Goal: Complete application form: Complete application form

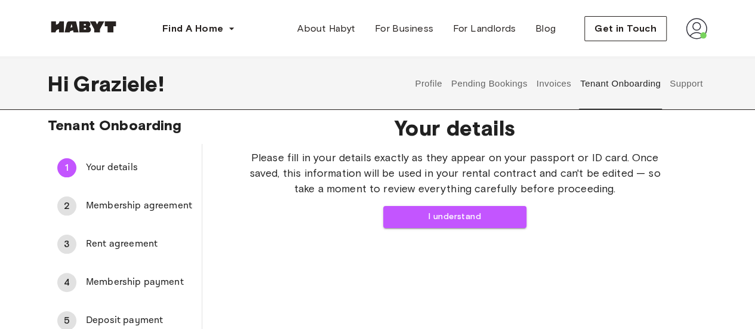
scroll to position [14, 0]
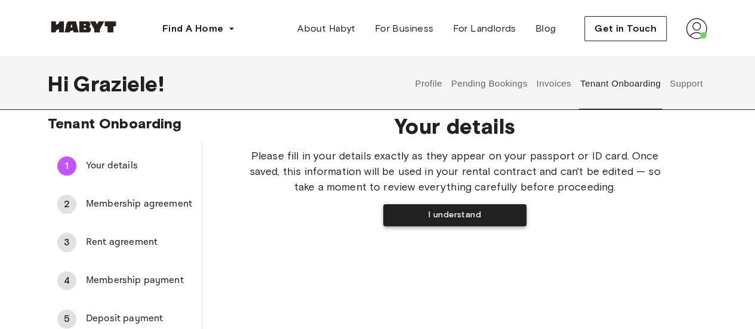
click at [413, 208] on button "I understand" at bounding box center [454, 215] width 143 height 22
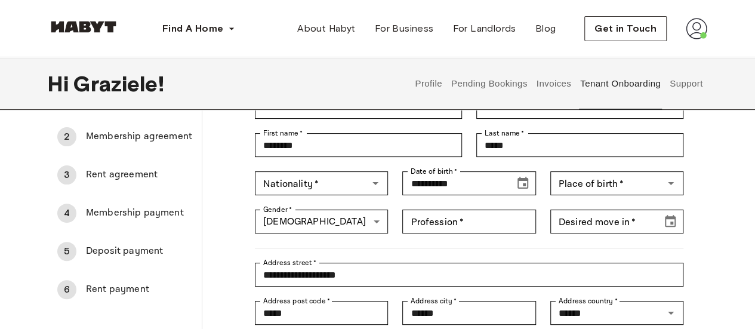
scroll to position [82, 0]
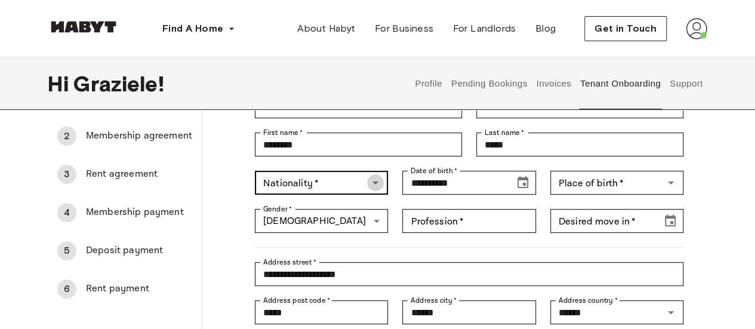
click at [375, 181] on icon "Open" at bounding box center [375, 182] width 14 height 14
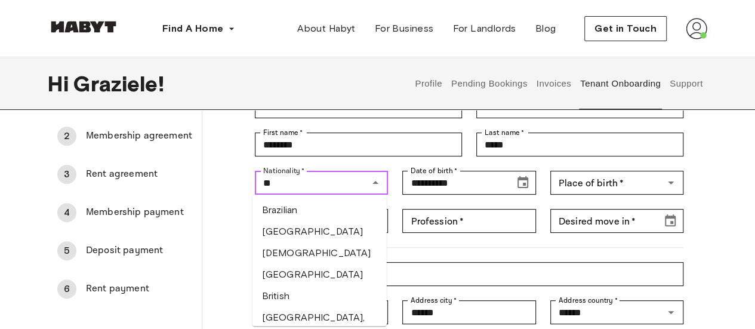
click at [339, 209] on li "Brazilian" at bounding box center [319, 209] width 134 height 21
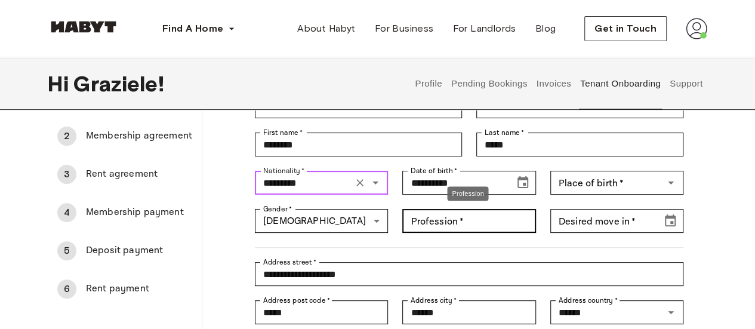
type input "*********"
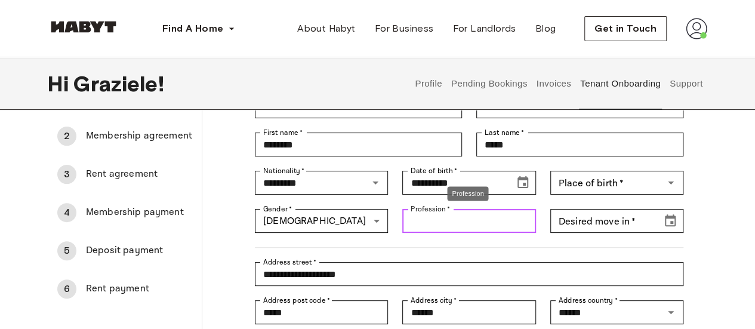
click at [499, 224] on input "Profession   *" at bounding box center [468, 221] width 133 height 24
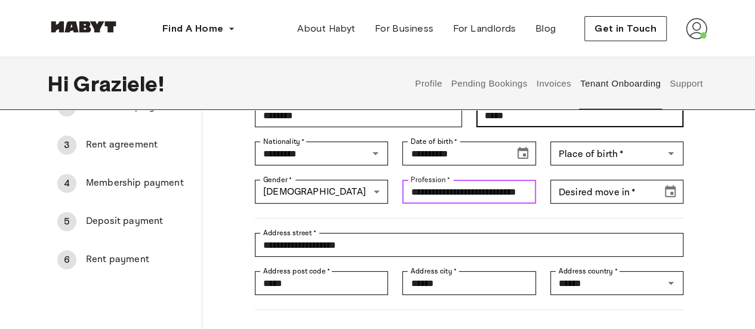
scroll to position [112, 0]
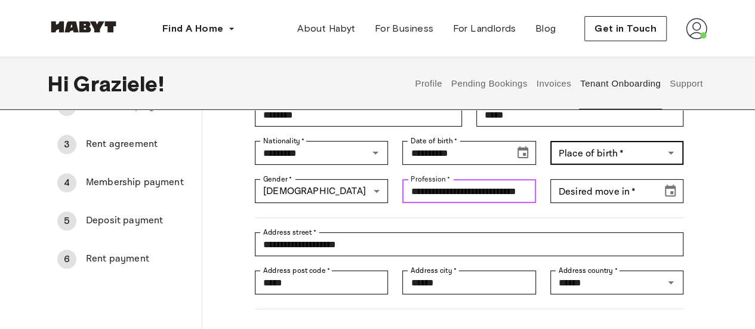
type input "**********"
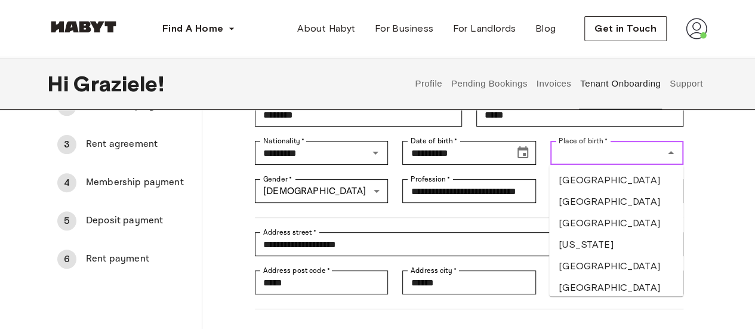
scroll to position [0, 0]
click at [657, 150] on input "Place of birth   *" at bounding box center [607, 152] width 106 height 17
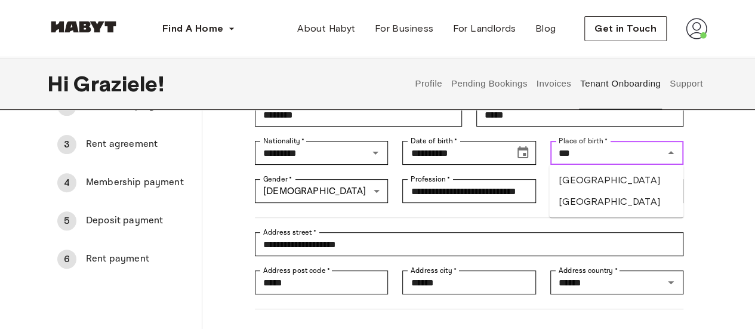
click at [629, 181] on li "[GEOGRAPHIC_DATA]" at bounding box center [616, 179] width 134 height 21
type input "******"
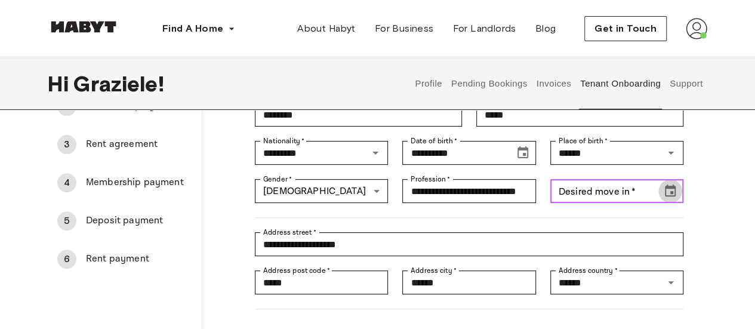
click at [669, 190] on icon "Choose date" at bounding box center [670, 191] width 14 height 14
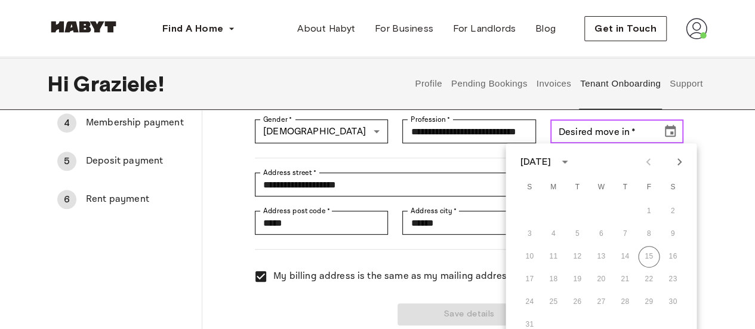
scroll to position [172, 0]
click at [675, 162] on icon "Next month" at bounding box center [679, 161] width 14 height 14
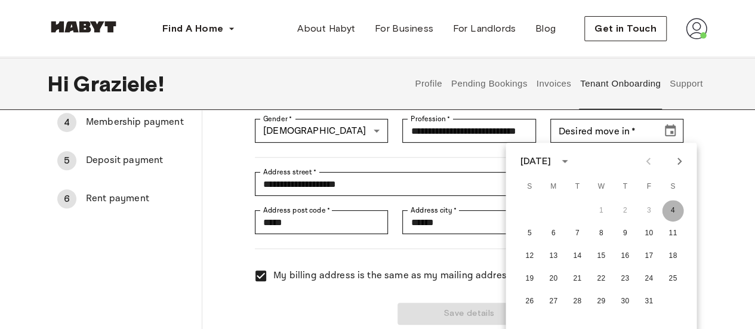
click at [669, 206] on button "4" at bounding box center [671, 210] width 21 height 21
type input "**********"
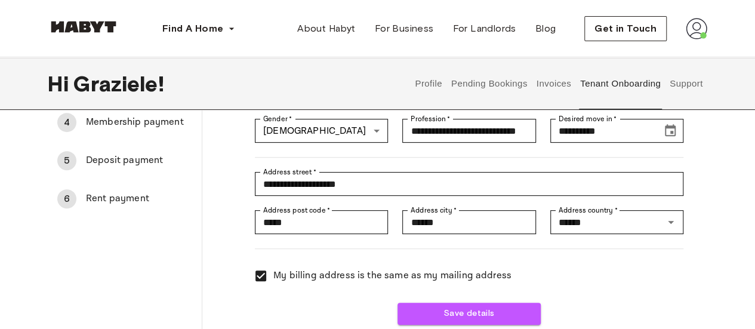
click at [731, 230] on div "**********" at bounding box center [377, 145] width 755 height 378
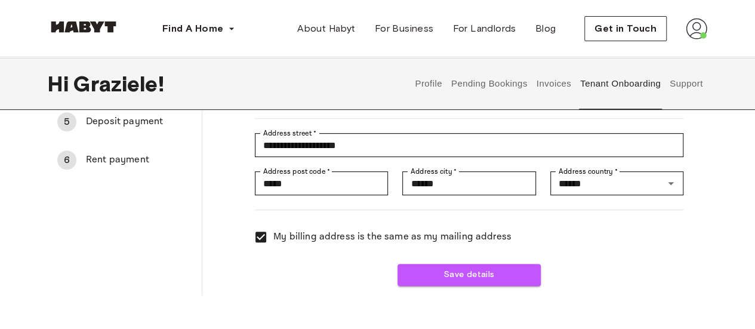
scroll to position [201, 0]
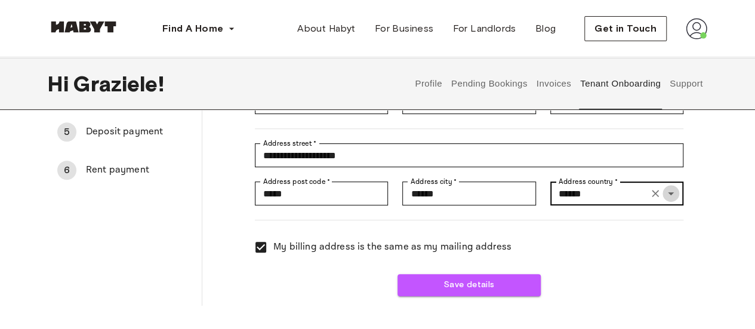
click at [666, 196] on icon "Open" at bounding box center [670, 193] width 14 height 14
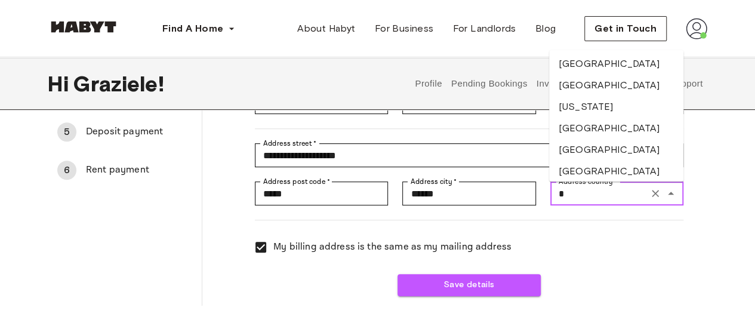
scroll to position [0, 0]
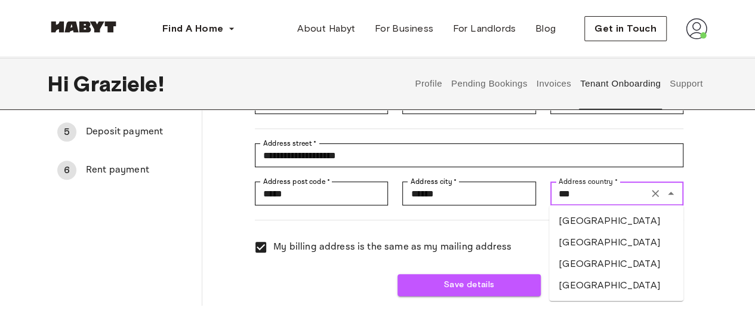
type input "*******"
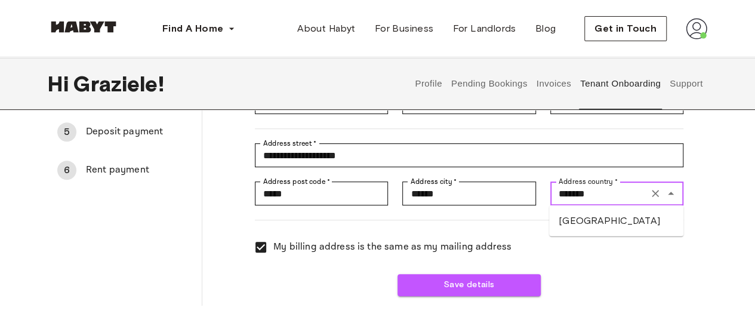
click at [624, 226] on li "[GEOGRAPHIC_DATA]" at bounding box center [616, 220] width 134 height 21
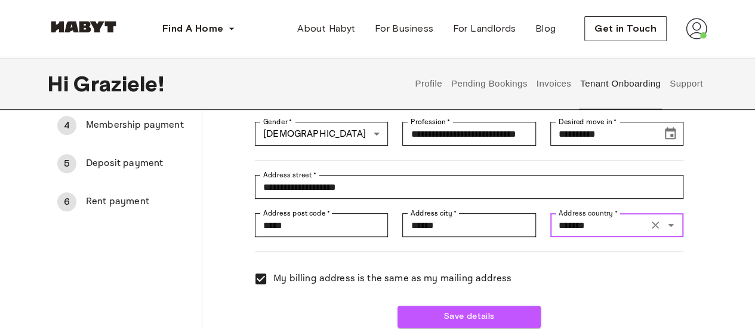
scroll to position [171, 0]
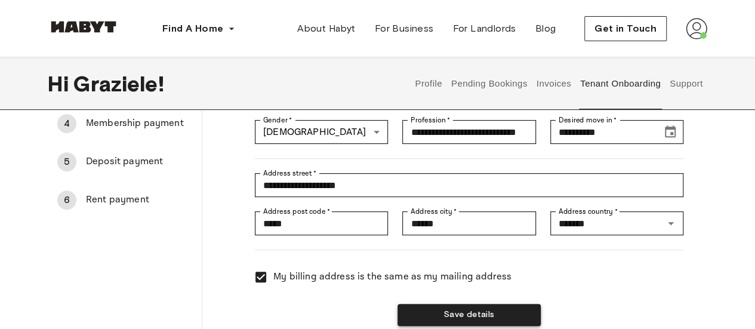
click at [487, 311] on button "Save details" at bounding box center [468, 315] width 143 height 22
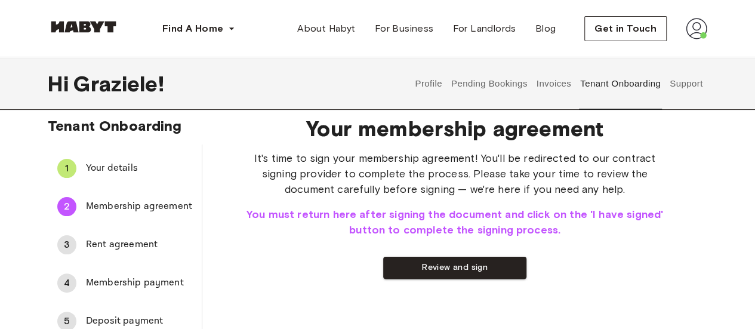
scroll to position [0, 0]
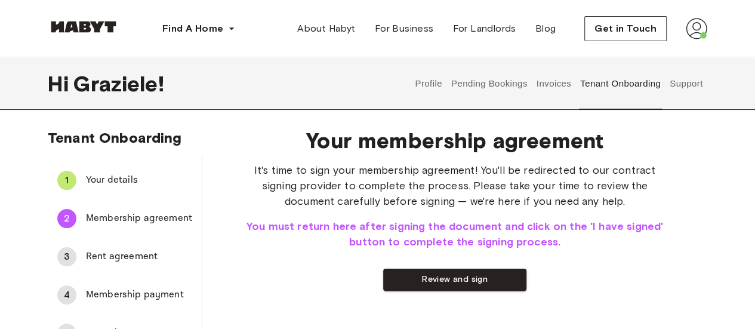
click at [134, 257] on span "Rent agreement" at bounding box center [139, 256] width 106 height 14
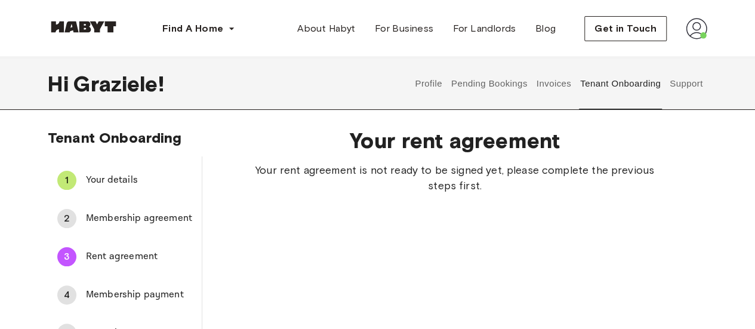
click at [143, 217] on span "Membership agreement" at bounding box center [139, 218] width 106 height 14
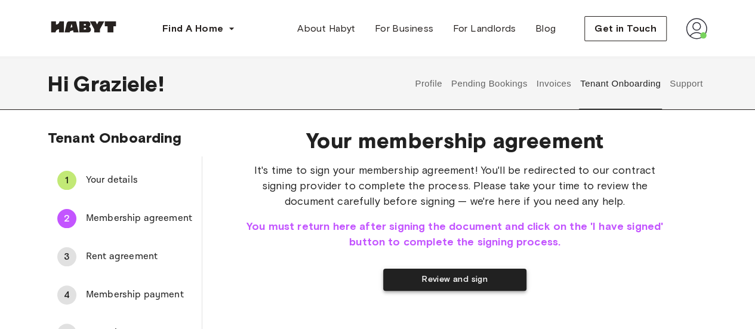
click at [400, 289] on button "Review and sign" at bounding box center [454, 279] width 143 height 22
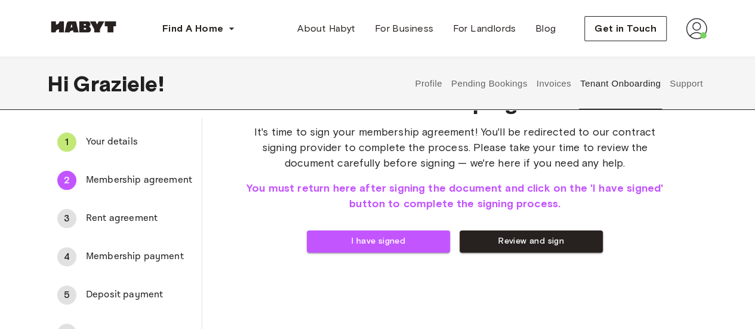
scroll to position [58, 0]
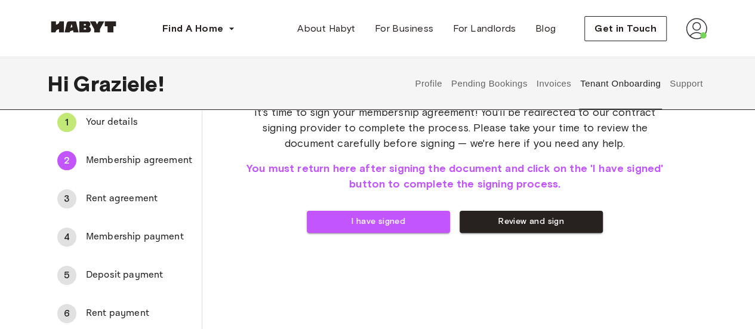
click at [129, 201] on span "Rent agreement" at bounding box center [139, 198] width 106 height 14
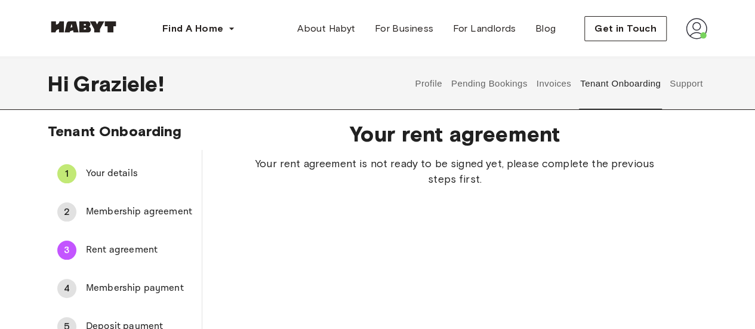
scroll to position [4, 0]
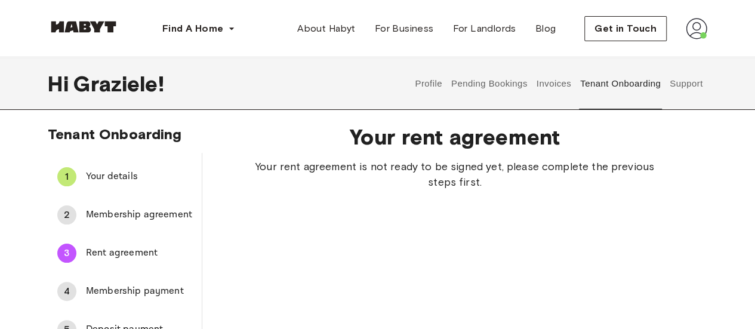
click at [153, 217] on span "Membership agreement" at bounding box center [139, 215] width 106 height 14
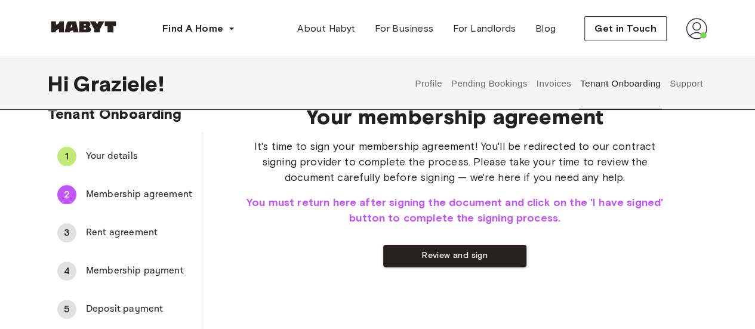
scroll to position [12, 0]
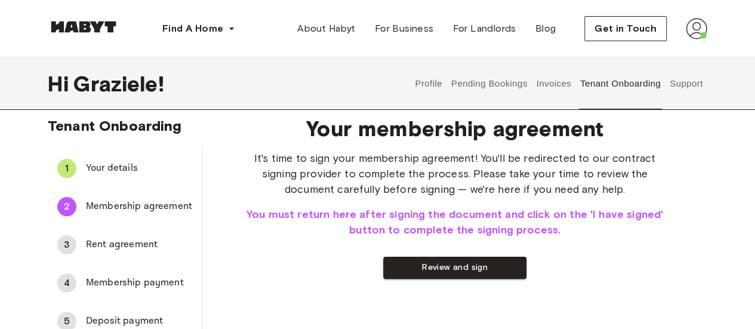
click at [130, 237] on span "Rent agreement" at bounding box center [139, 244] width 106 height 14
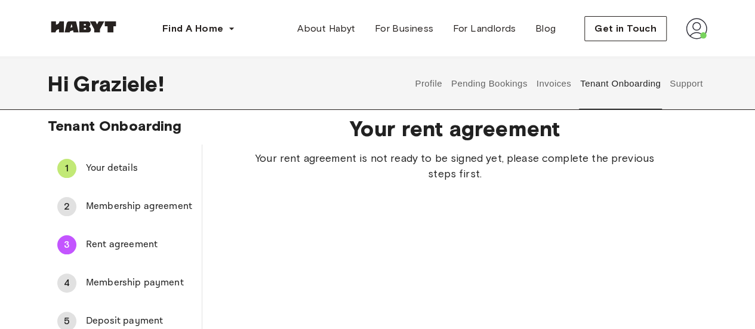
click at [138, 205] on span "Membership agreement" at bounding box center [139, 206] width 106 height 14
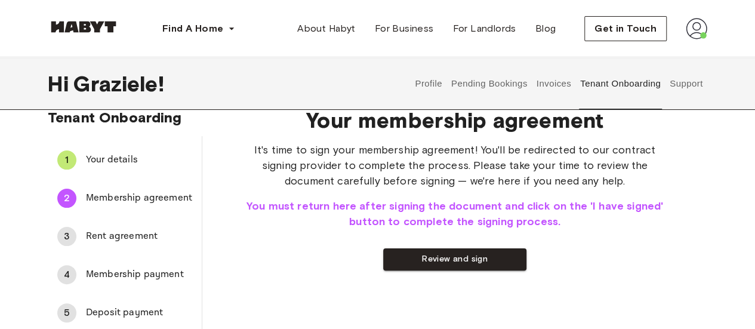
scroll to position [17, 0]
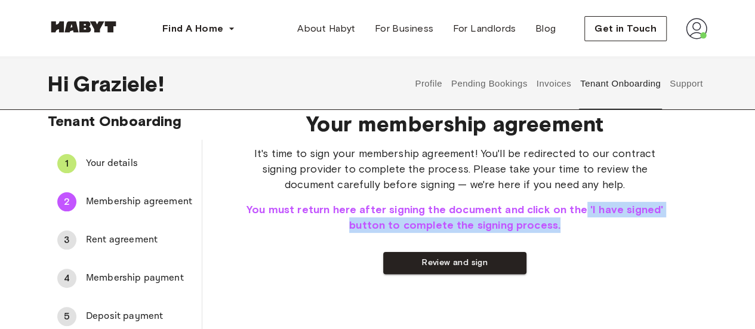
drag, startPoint x: 579, startPoint y: 209, endPoint x: 669, endPoint y: 231, distance: 92.0
click at [669, 231] on div "Your membership agreement It's time to sign your membership agreement! You'll b…" at bounding box center [454, 239] width 505 height 277
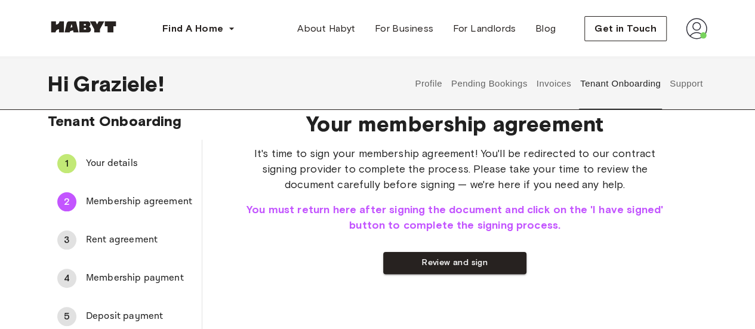
click at [637, 254] on div "Review and sign" at bounding box center [454, 263] width 428 height 22
click at [240, 286] on div "Your membership agreement It's time to sign your membership agreement! You'll b…" at bounding box center [454, 239] width 505 height 277
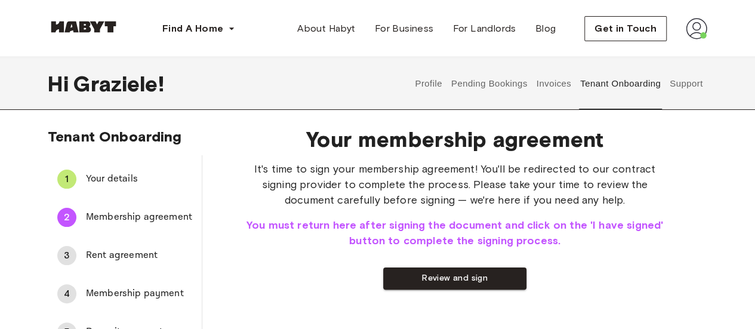
scroll to position [1, 0]
click at [116, 246] on div "3 Rent agreement" at bounding box center [125, 256] width 154 height 29
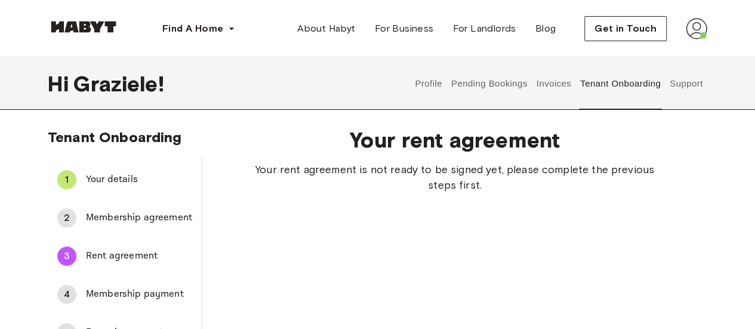
click at [133, 213] on span "Membership agreement" at bounding box center [139, 218] width 106 height 14
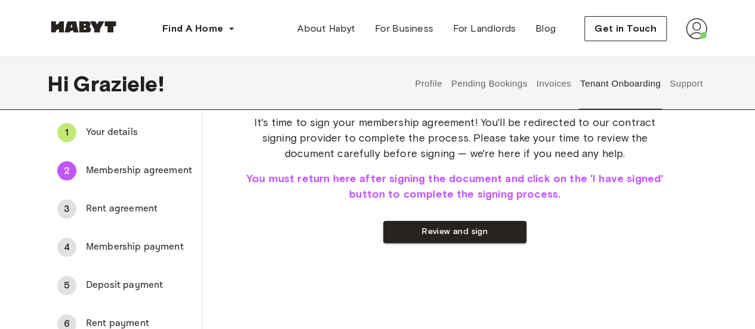
scroll to position [48, 0]
click at [387, 231] on button "Review and sign" at bounding box center [454, 231] width 143 height 22
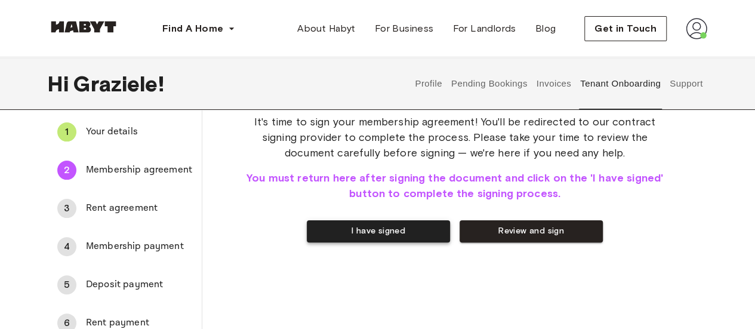
click at [329, 234] on button "I have signed" at bounding box center [378, 231] width 143 height 22
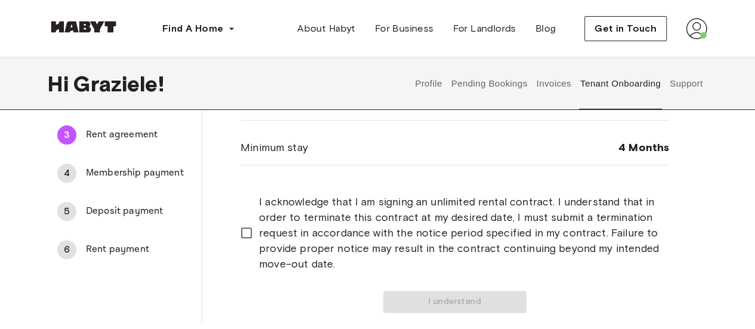
scroll to position [0, 0]
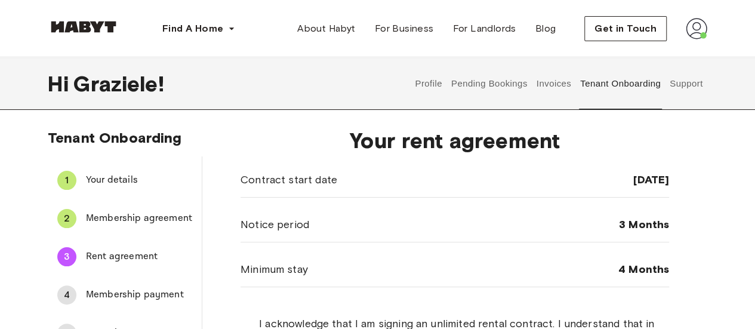
click at [291, 180] on span "Contract start date" at bounding box center [288, 180] width 97 height 16
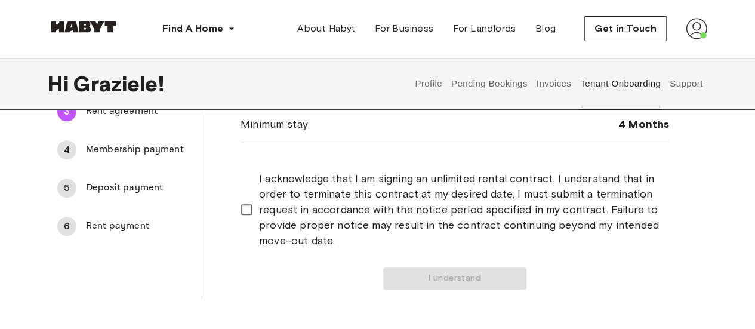
scroll to position [147, 0]
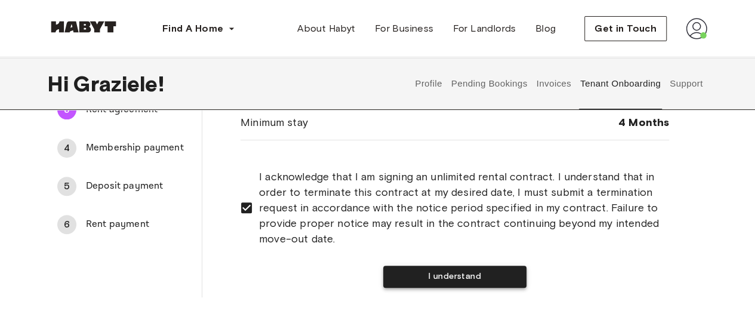
click at [411, 267] on button "I understand" at bounding box center [454, 276] width 143 height 22
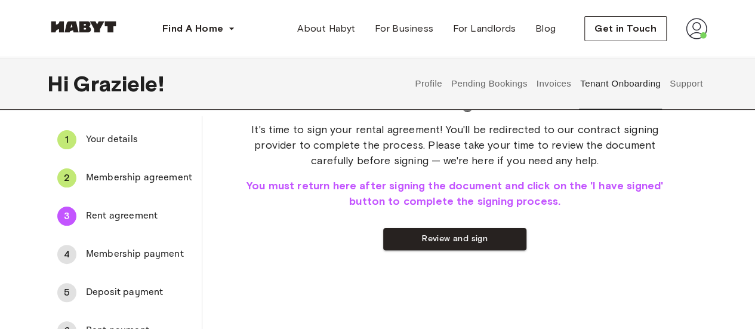
scroll to position [0, 0]
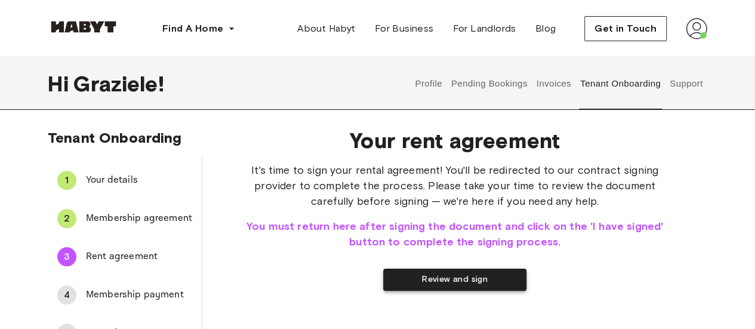
click at [429, 285] on button "Review and sign" at bounding box center [454, 279] width 143 height 22
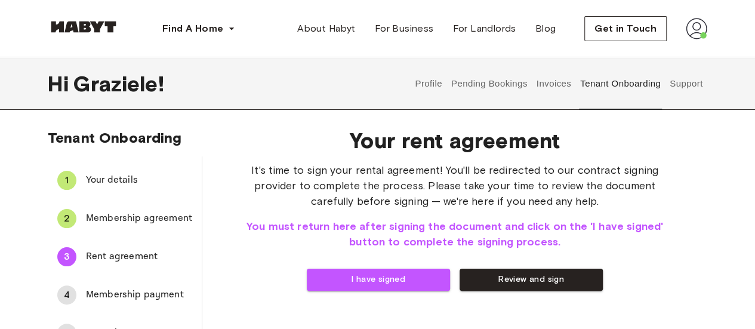
click at [116, 220] on span "Membership agreement" at bounding box center [139, 218] width 106 height 14
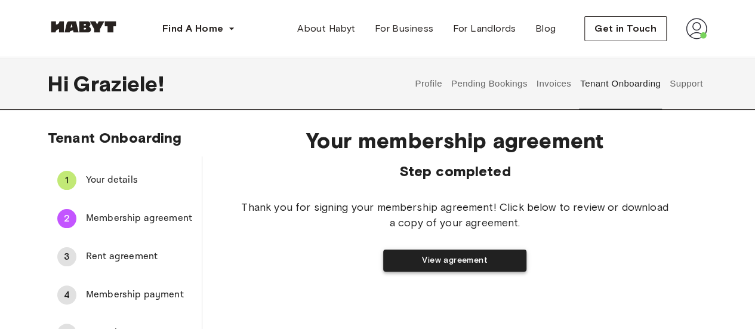
click at [413, 254] on button "View agreement" at bounding box center [454, 260] width 143 height 22
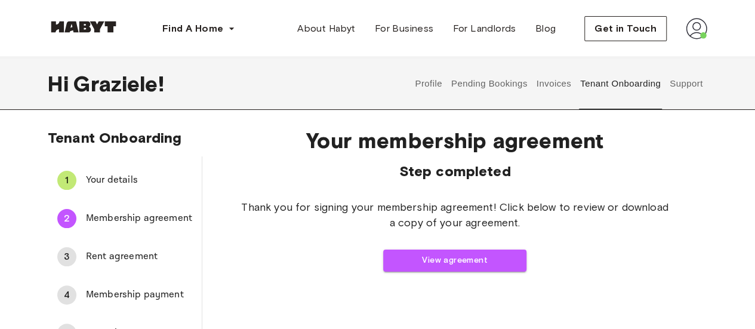
click at [267, 293] on div "Your membership agreement Step completed Thank you for signing your membership …" at bounding box center [454, 256] width 505 height 277
click at [116, 251] on span "Rent agreement" at bounding box center [139, 256] width 106 height 14
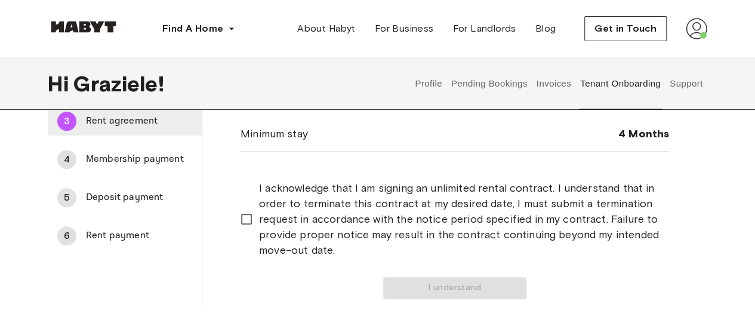
scroll to position [136, 0]
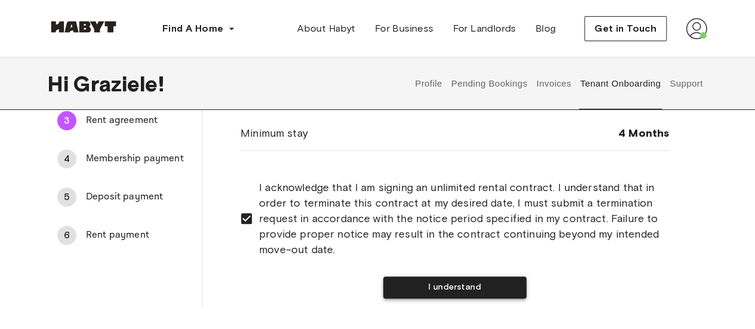
click at [414, 282] on button "I understand" at bounding box center [454, 287] width 143 height 22
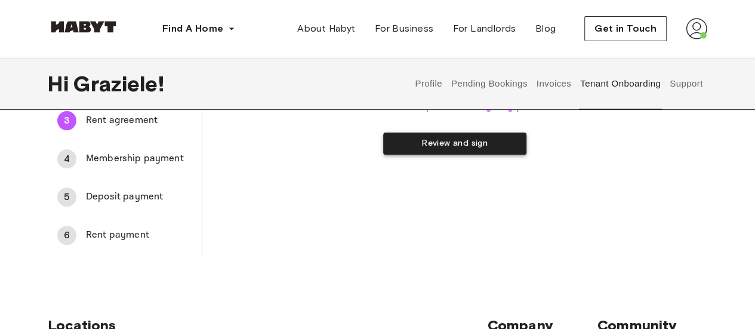
click at [410, 141] on button "Review and sign" at bounding box center [454, 143] width 143 height 22
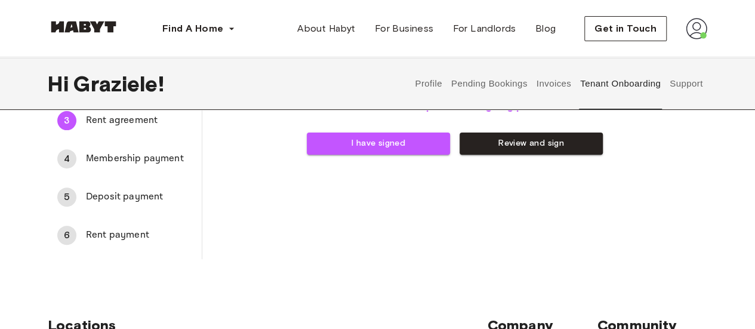
click at [140, 156] on span "Membership payment" at bounding box center [139, 159] width 106 height 14
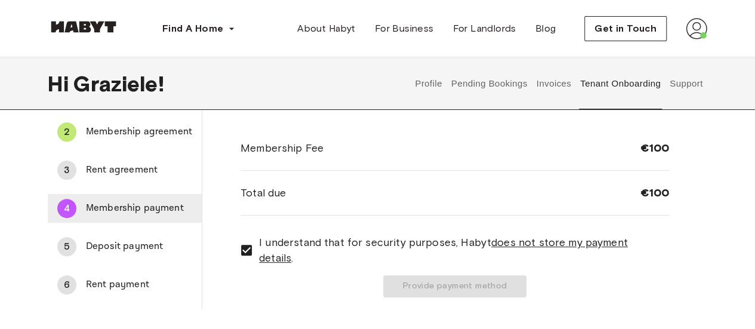
scroll to position [83, 0]
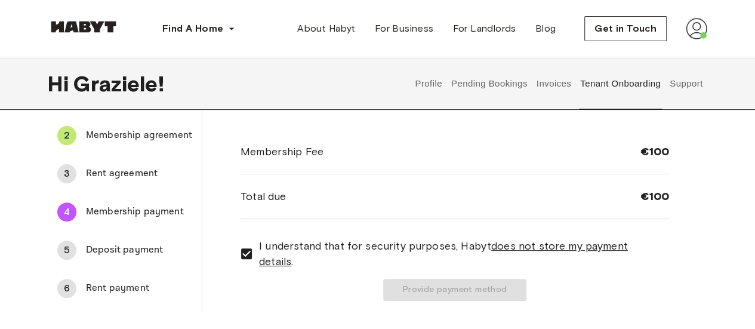
click at [112, 165] on div "3 Rent agreement" at bounding box center [125, 173] width 154 height 29
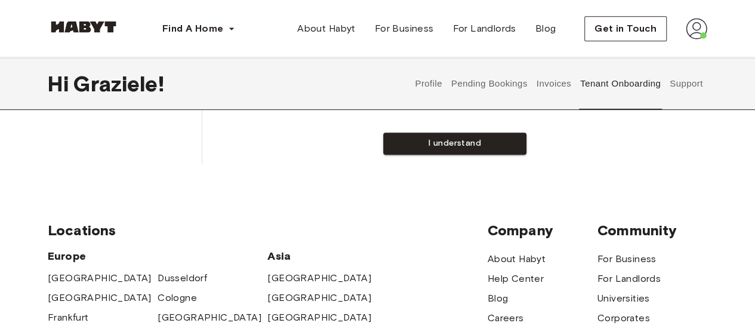
scroll to position [282, 0]
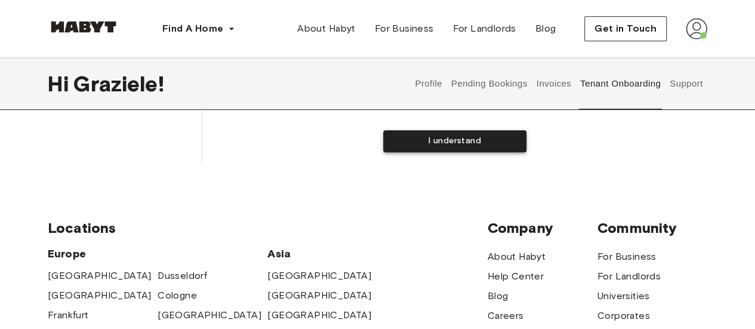
click at [438, 141] on button "I understand" at bounding box center [454, 141] width 143 height 22
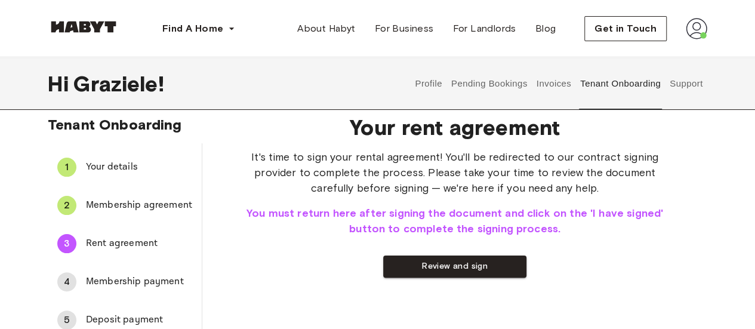
scroll to position [13, 0]
click at [431, 264] on button "Review and sign" at bounding box center [454, 267] width 143 height 22
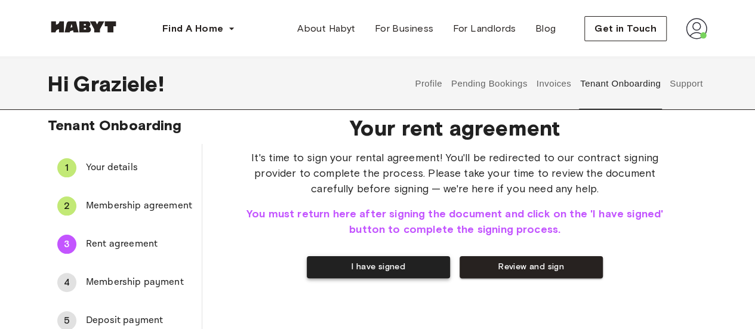
click at [344, 269] on button "I have signed" at bounding box center [378, 267] width 143 height 22
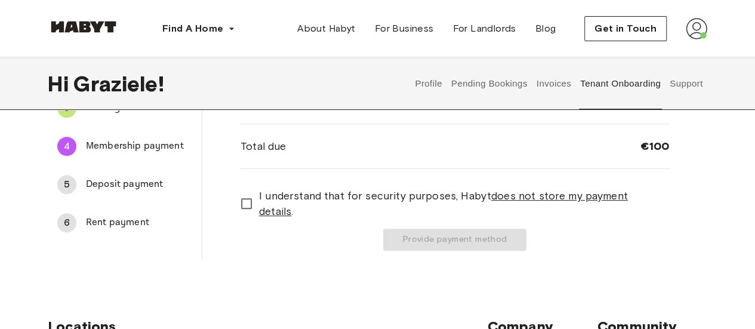
scroll to position [150, 0]
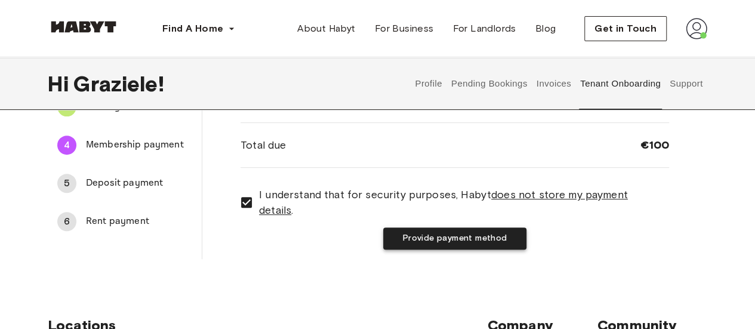
click at [425, 239] on button "Provide payment method" at bounding box center [454, 238] width 143 height 22
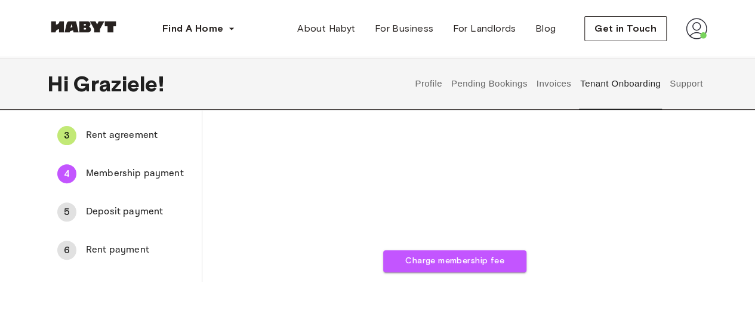
scroll to position [123, 0]
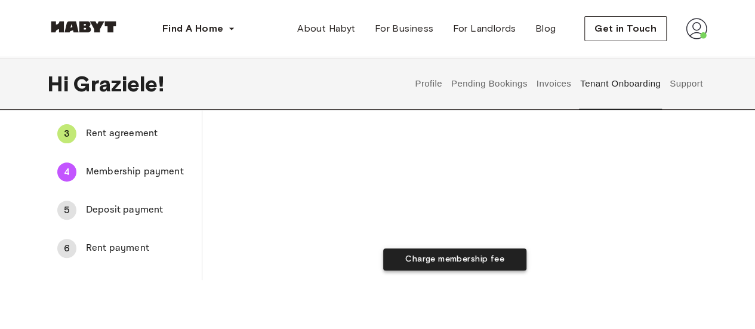
click at [437, 258] on button "Charge membership fee" at bounding box center [454, 259] width 143 height 22
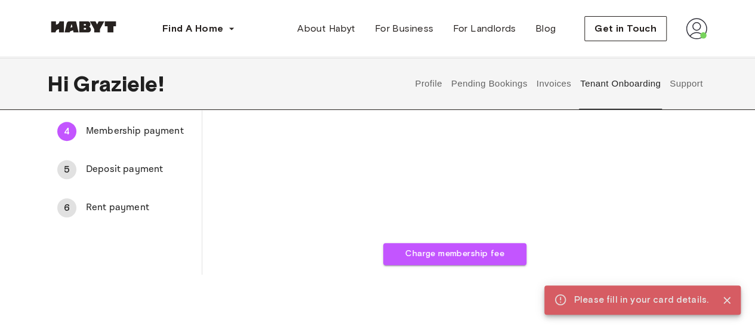
scroll to position [164, 0]
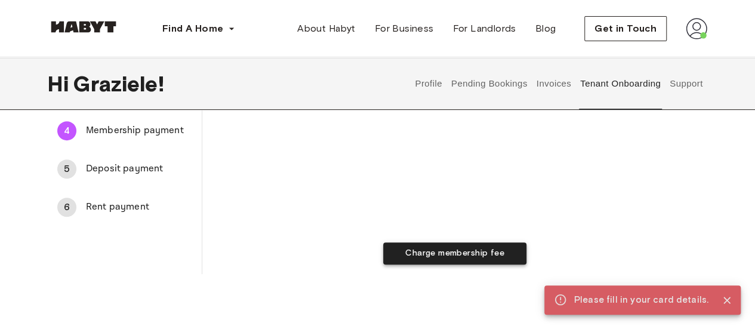
click at [486, 251] on button "Charge membership fee" at bounding box center [454, 253] width 143 height 22
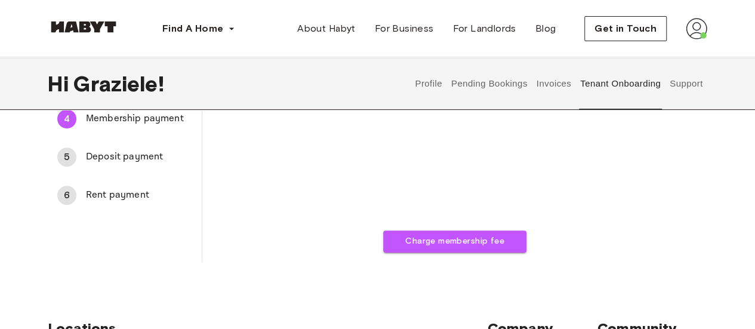
scroll to position [172, 0]
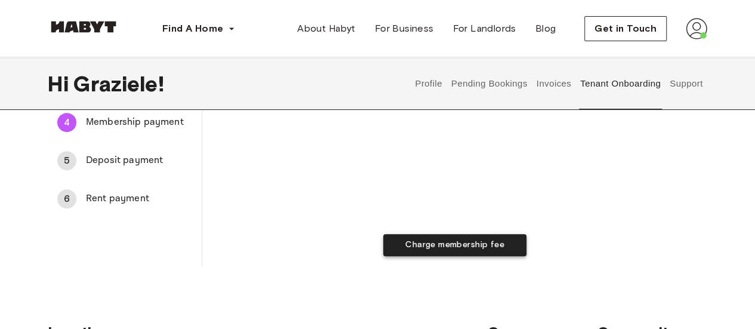
click at [457, 248] on button "Charge membership fee" at bounding box center [454, 245] width 143 height 22
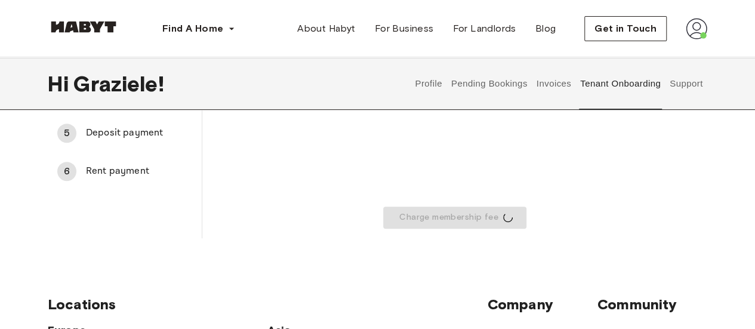
scroll to position [211, 0]
